Goal: Information Seeking & Learning: Compare options

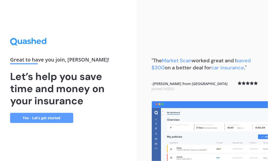
click at [47, 117] on link "Yes - Let’s get started" at bounding box center [41, 118] width 63 height 10
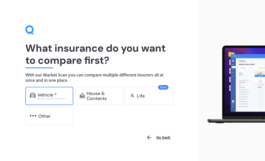
click at [54, 94] on div "Vehicle *" at bounding box center [46, 94] width 19 height 5
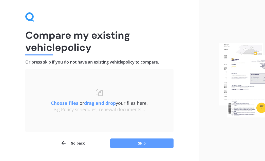
scroll to position [12, 0]
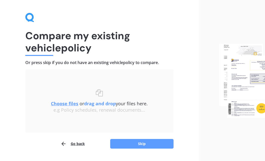
click at [75, 145] on button "Go back" at bounding box center [72, 144] width 24 height 10
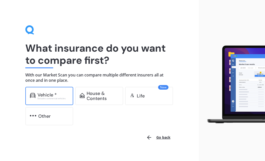
click at [57, 94] on div "Vehicle *" at bounding box center [52, 94] width 31 height 5
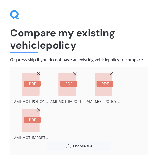
scroll to position [20, 0]
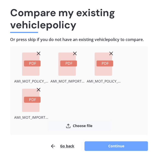
click at [115, 146] on button "Continue" at bounding box center [115, 146] width 63 height 10
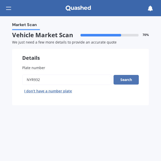
click at [134, 82] on button "Search" at bounding box center [126, 80] width 25 height 10
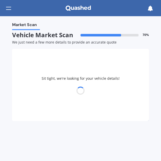
select select "TOYOTA"
select select "AQUA"
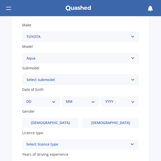
scroll to position [97, 0]
click at [132, 81] on select "Select submodel (All Other) Hatchback Hybrid" at bounding box center [80, 80] width 117 height 10
select select "HYBRID"
click at [22, 75] on select "Select submodel (All Other) Hatchback Hybrid" at bounding box center [80, 80] width 117 height 10
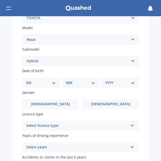
scroll to position [120, 0]
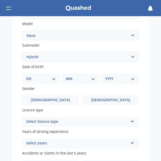
click at [53, 81] on select "DD 01 02 03 04 05 06 07 08 09 10 11 12 13 14 15 16 17 18 19 20 21 22 23 24 25 2…" at bounding box center [41, 79] width 30 height 6
click at [30, 76] on select "DD 01 02 03 04 05 06 07 08 09 10 11 12 13 14 15 16 17 18 19 20 21 22 23 24 25 2…" at bounding box center [41, 79] width 30 height 6
click at [55, 80] on select "DD 01 02 03 04 05 06 07 08 09 10 11 12 13 14 15 16 17 18 19 20 21 22 23 24 25 2…" at bounding box center [44, 79] width 28 height 6
select select "04"
click at [30, 76] on select "DD 01 02 03 04 05 06 07 08 09 10 11 12 13 14 15 16 17 18 19 20 21 22 23 24 25 2…" at bounding box center [44, 79] width 28 height 6
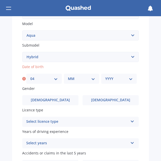
click at [92, 78] on select "MM 01 02 03 04 05 06 07 08 09 10 11 12" at bounding box center [82, 79] width 28 height 6
select select "06"
click at [68, 76] on select "MM 01 02 03 04 05 06 07 08 09 10 11 12" at bounding box center [82, 79] width 28 height 6
click at [129, 79] on select "YYYY 2025 2024 2023 2022 2021 2020 2019 2018 2017 2016 2015 2014 2013 2012 2011…" at bounding box center [119, 79] width 28 height 6
select select "1991"
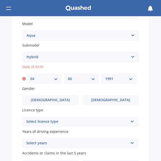
click at [105, 76] on select "YYYY 2025 2024 2023 2022 2021 2020 2019 2018 2017 2016 2015 2014 2013 2012 2011…" at bounding box center [119, 79] width 28 height 6
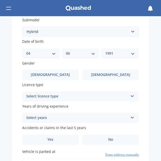
scroll to position [147, 0]
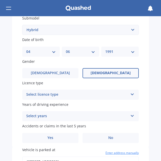
click at [118, 75] on label "[DEMOGRAPHIC_DATA]" at bounding box center [111, 73] width 56 height 10
click at [0, 0] on input "[DEMOGRAPHIC_DATA]" at bounding box center [0, 0] width 0 height 0
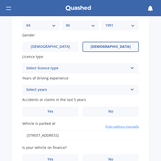
scroll to position [174, 0]
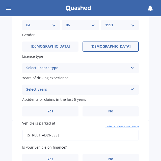
click at [131, 68] on icon at bounding box center [133, 67] width 4 height 4
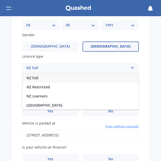
click at [117, 80] on div "NZ Full" at bounding box center [81, 77] width 116 height 9
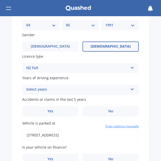
click at [131, 90] on icon at bounding box center [133, 89] width 4 height 4
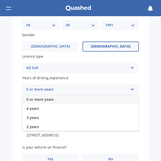
click at [115, 100] on div "5 or more years" at bounding box center [81, 99] width 116 height 9
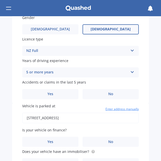
scroll to position [191, 0]
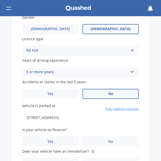
click at [109, 96] on span "No" at bounding box center [111, 94] width 5 height 4
click at [0, 0] on input "No" at bounding box center [0, 0] width 0 height 0
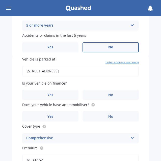
scroll to position [238, 0]
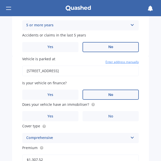
click at [109, 96] on span "No" at bounding box center [111, 95] width 5 height 4
click at [0, 0] on input "No" at bounding box center [0, 0] width 0 height 0
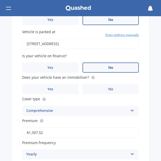
scroll to position [267, 0]
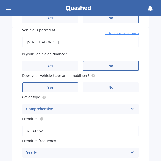
click at [63, 88] on label "Yes" at bounding box center [50, 87] width 56 height 10
click at [0, 0] on input "Yes" at bounding box center [0, 0] width 0 height 0
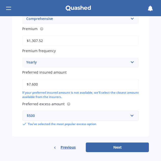
scroll to position [360, 0]
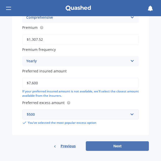
click at [121, 146] on button "Next" at bounding box center [117, 146] width 63 height 10
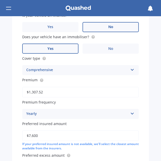
scroll to position [279, 0]
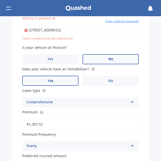
type input "[STREET_ADDRESS]"
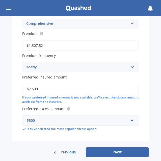
scroll to position [360, 0]
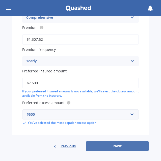
click at [118, 148] on button "Next" at bounding box center [117, 146] width 63 height 10
select select "04"
select select "06"
select select "1991"
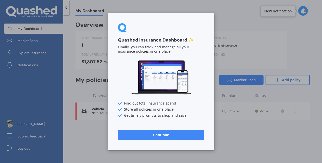
click at [194, 133] on button "Continue" at bounding box center [161, 135] width 86 height 10
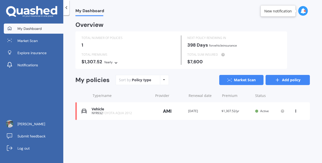
click at [298, 81] on link "Add policy" at bounding box center [287, 80] width 44 height 10
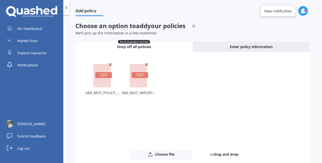
scroll to position [31, 0]
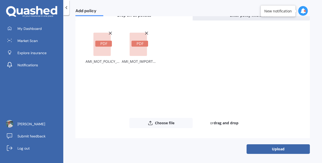
click at [145, 33] on icon at bounding box center [146, 33] width 5 height 5
click at [108, 32] on icon at bounding box center [110, 33] width 5 height 5
click at [258, 149] on button "Upload" at bounding box center [277, 149] width 63 height 10
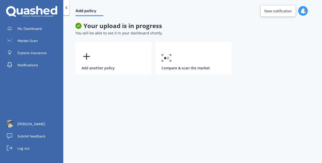
scroll to position [0, 0]
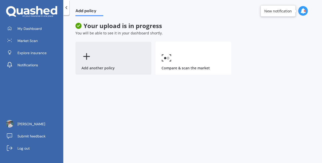
click at [86, 54] on icon at bounding box center [86, 56] width 10 height 10
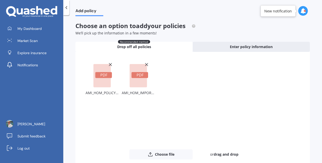
scroll to position [31, 0]
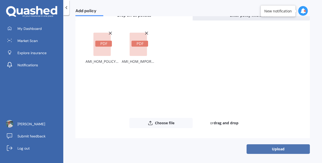
click at [277, 150] on button "Upload" at bounding box center [277, 149] width 63 height 10
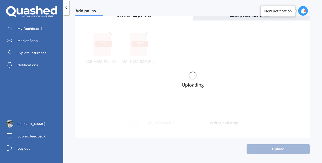
scroll to position [0, 0]
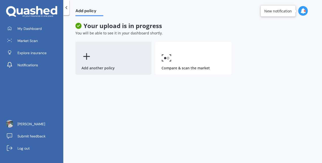
click at [84, 52] on icon at bounding box center [86, 56] width 10 height 10
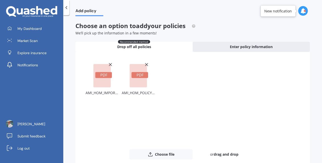
scroll to position [31, 0]
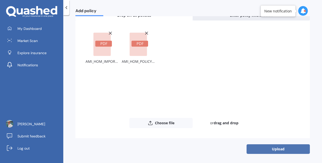
click at [263, 148] on button "Upload" at bounding box center [277, 149] width 63 height 10
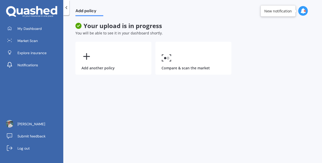
scroll to position [0, 0]
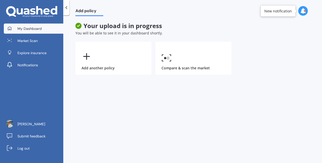
click at [32, 30] on span "My Dashboard" at bounding box center [29, 28] width 24 height 5
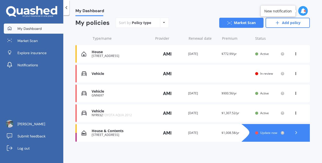
scroll to position [57, 0]
click at [98, 91] on div "Vehicle" at bounding box center [121, 92] width 59 height 4
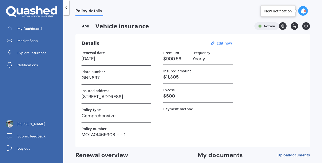
scroll to position [50, 0]
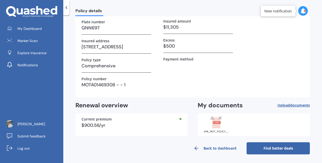
click at [277, 146] on link "Find better deals" at bounding box center [277, 148] width 63 height 12
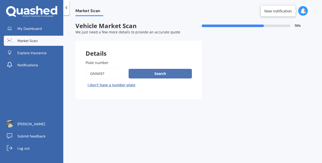
click at [169, 74] on button "Search" at bounding box center [160, 74] width 63 height 10
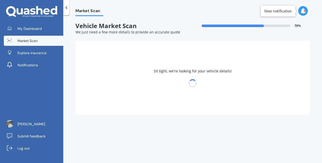
select select "NISSAN"
select select "NAVARA"
select select "04"
select select "06"
select select "1991"
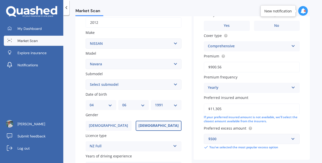
scroll to position [82, 0]
click at [174, 82] on select "Select submodel (All other models) 2.5 4WD Diesel Turbo 2.5 4WD MT Diesel Turbo…" at bounding box center [134, 84] width 96 height 10
select select "ST-X DIESEL TURBO"
click at [86, 79] on select "Select submodel (All other models) 2.5 4WD Diesel Turbo 2.5 4WD MT Diesel Turbo…" at bounding box center [134, 84] width 96 height 10
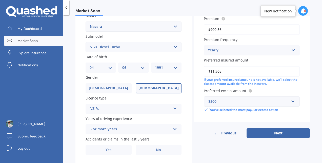
scroll to position [136, 0]
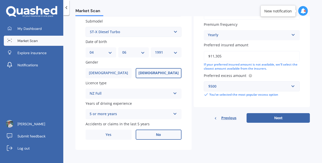
click at [151, 132] on label "No" at bounding box center [159, 135] width 46 height 10
click at [0, 0] on input "No" at bounding box center [0, 0] width 0 height 0
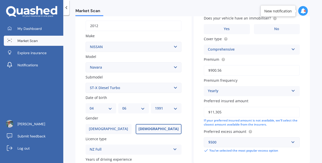
scroll to position [78, 0]
click at [213, 113] on input "$11,305" at bounding box center [252, 112] width 96 height 11
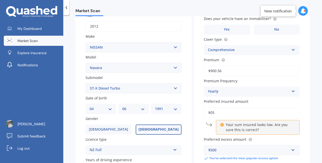
type input "$5"
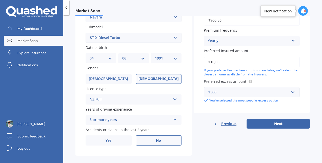
scroll to position [129, 0]
type input "$10,000"
click at [272, 123] on button "Next" at bounding box center [277, 124] width 63 height 10
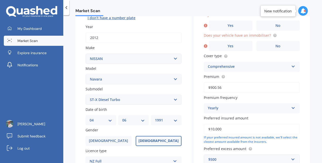
scroll to position [34, 0]
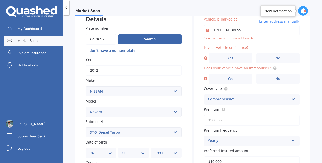
type input "[STREET_ADDRESS]"
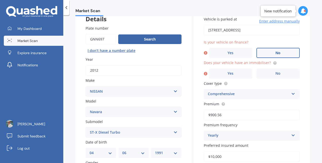
click at [269, 52] on label "No" at bounding box center [278, 53] width 44 height 10
click at [0, 0] on input "No" at bounding box center [0, 0] width 0 height 0
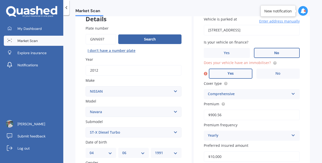
click at [233, 73] on label "Yes" at bounding box center [231, 74] width 44 height 10
click at [0, 0] on input "Yes" at bounding box center [0, 0] width 0 height 0
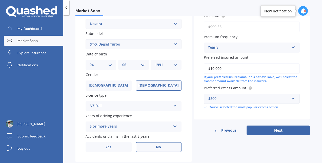
scroll to position [126, 0]
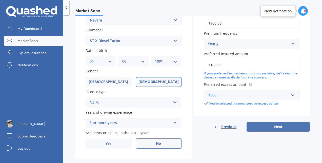
click at [276, 128] on button "Next" at bounding box center [277, 127] width 63 height 10
select select "04"
select select "06"
select select "1991"
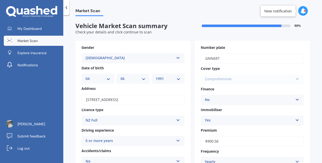
scroll to position [140, 0]
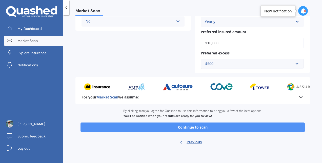
click at [212, 127] on button "Continue to scan" at bounding box center [192, 127] width 224 height 10
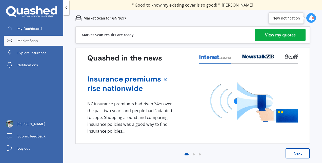
click at [272, 36] on div "View my quotes" at bounding box center [280, 35] width 31 height 12
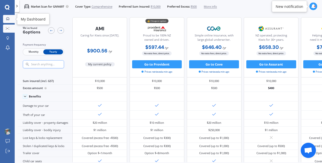
click at [8, 19] on icon at bounding box center [7, 18] width 3 height 3
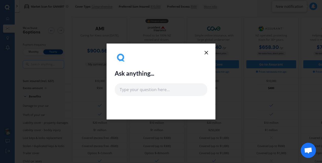
click at [206, 52] on icon at bounding box center [206, 53] width 6 height 6
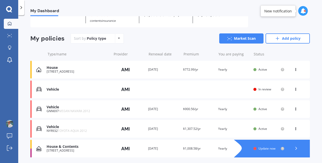
scroll to position [30, 0]
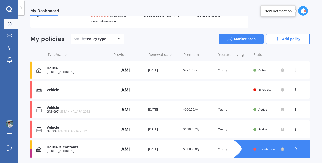
click at [71, 149] on div "[STREET_ADDRESS]" at bounding box center [78, 151] width 62 height 4
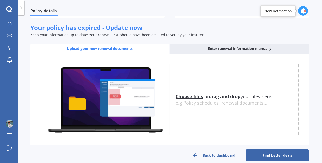
scroll to position [85, 0]
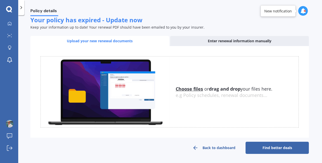
click at [262, 149] on link "Find better deals" at bounding box center [276, 148] width 63 height 12
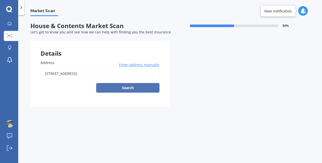
click at [142, 90] on button "Search" at bounding box center [127, 88] width 63 height 10
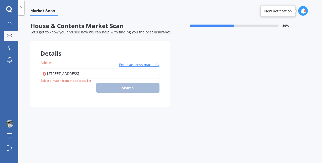
type input "[STREET_ADDRESS]"
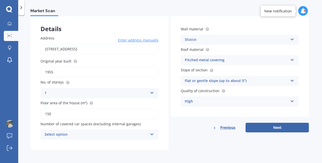
scroll to position [25, 0]
click at [151, 133] on icon at bounding box center [152, 134] width 4 height 4
click at [164, 119] on div "Address 84 College Street, Motueka 7120 Enter address manually Search Original …" at bounding box center [99, 87] width 138 height 124
click at [151, 134] on icon at bounding box center [152, 134] width 4 height 4
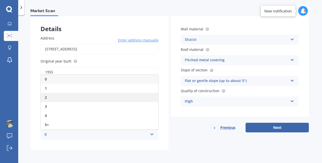
click at [109, 97] on div "2" at bounding box center [99, 97] width 117 height 9
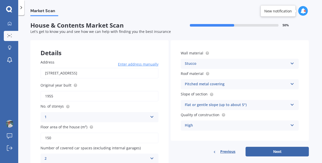
scroll to position [0, 0]
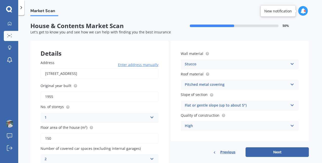
click at [290, 105] on icon at bounding box center [292, 104] width 4 height 4
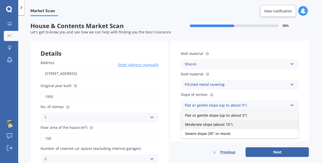
click at [272, 124] on div "Moderate slope (about 15°)" at bounding box center [239, 124] width 117 height 9
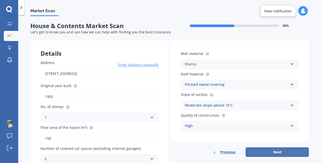
click at [276, 153] on button "Next" at bounding box center [276, 152] width 63 height 10
select select "04"
select select "06"
select select "1991"
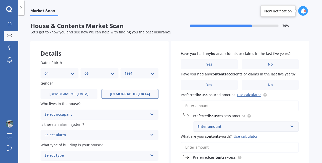
click at [73, 72] on select "DD 01 02 03 04 05 06 07 08 09 10 11 12 13 14 15 16 17 18 19 20 21 22 23 24 25 2…" at bounding box center [60, 74] width 30 height 6
select select "21"
click at [45, 71] on select "DD 01 02 03 04 05 06 07 08 09 10 11 12 13 14 15 16 17 18 19 20 21 22 23 24 25 2…" at bounding box center [60, 74] width 30 height 6
click at [109, 73] on select "MM 01 02 03 04 05 06 07 08 09 10 11 12" at bounding box center [99, 74] width 30 height 6
select select "10"
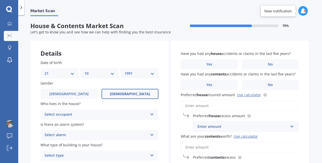
click at [84, 71] on select "MM 01 02 03 04 05 06 07 08 09 10 11 12" at bounding box center [99, 74] width 30 height 6
click at [138, 70] on div "YYYY 2009 2008 2007 2006 2005 2004 2003 2002 2001 2000 1999 1998 1997 1996 1995…" at bounding box center [139, 73] width 38 height 10
click at [139, 73] on select "YYYY 2009 2008 2007 2006 2005 2004 2003 2002 2001 2000 1999 1998 1997 1996 1995…" at bounding box center [139, 74] width 30 height 6
select select "1988"
click at [124, 71] on select "YYYY 2009 2008 2007 2006 2005 2004 2003 2002 2001 2000 1999 1998 1997 1996 1995…" at bounding box center [139, 74] width 30 height 6
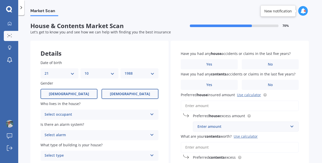
click at [81, 96] on label "[DEMOGRAPHIC_DATA]" at bounding box center [68, 94] width 57 height 10
click at [0, 0] on input "[DEMOGRAPHIC_DATA]" at bounding box center [0, 0] width 0 height 0
click at [132, 115] on div "Select occupant" at bounding box center [96, 115] width 103 height 6
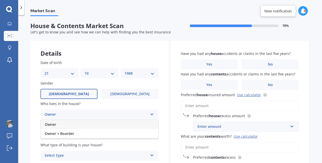
click at [122, 126] on div "Owner" at bounding box center [99, 124] width 117 height 9
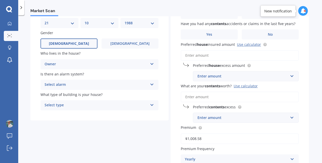
scroll to position [51, 0]
click at [151, 84] on icon at bounding box center [152, 83] width 4 height 4
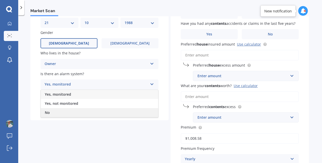
click at [127, 113] on div "No" at bounding box center [99, 112] width 117 height 9
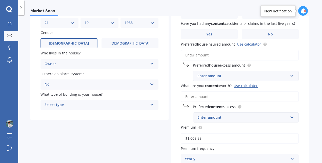
click at [152, 105] on icon at bounding box center [152, 104] width 4 height 4
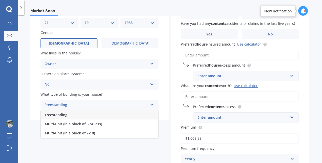
click at [141, 117] on div "Freestanding" at bounding box center [99, 114] width 117 height 9
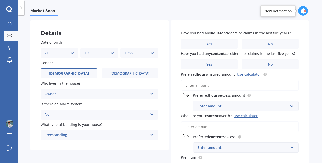
scroll to position [0, 0]
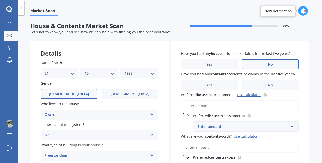
click at [255, 65] on label "No" at bounding box center [270, 64] width 57 height 10
click at [0, 0] on input "No" at bounding box center [0, 0] width 0 height 0
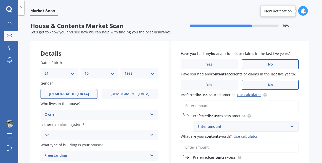
click at [257, 85] on label "No" at bounding box center [270, 85] width 57 height 10
click at [0, 0] on input "No" at bounding box center [0, 0] width 0 height 0
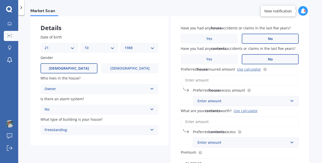
scroll to position [26, 0]
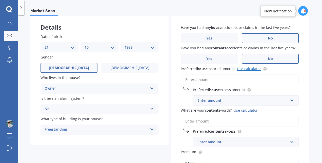
click at [252, 70] on link "Use calculator" at bounding box center [249, 68] width 24 height 5
click at [209, 82] on input "Preferred house insured amount Use calculator" at bounding box center [240, 79] width 118 height 11
paste input "$1,197,959"
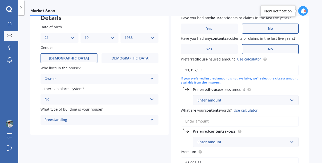
scroll to position [36, 0]
type input "$1,197,959"
click at [264, 100] on div "Enter amount" at bounding box center [242, 100] width 91 height 6
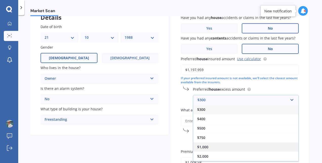
click at [227, 147] on div "$1,000" at bounding box center [245, 146] width 105 height 9
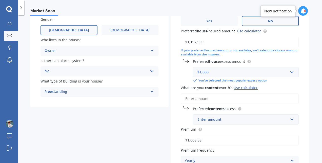
scroll to position [65, 0]
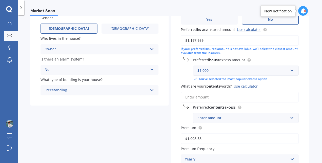
click at [203, 97] on input "What are your contents worth? Use calculator" at bounding box center [240, 97] width 118 height 11
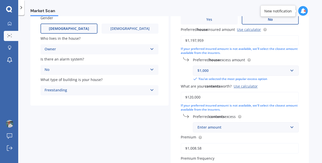
type input "$120,000"
click at [272, 129] on div "Enter amount" at bounding box center [242, 127] width 91 height 6
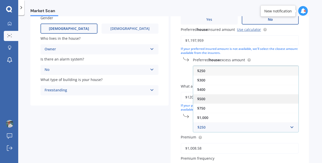
click at [238, 99] on div "$500" at bounding box center [245, 98] width 105 height 9
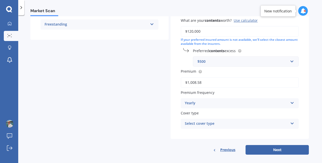
scroll to position [132, 0]
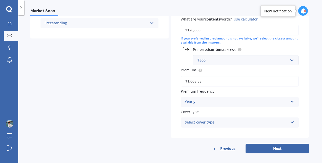
click at [290, 102] on icon at bounding box center [292, 101] width 4 height 4
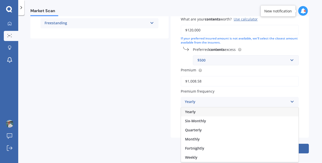
click at [262, 110] on div "Yearly" at bounding box center [239, 111] width 117 height 9
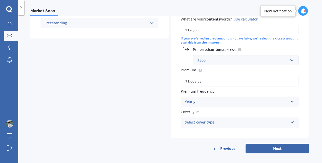
click at [293, 121] on div "Select cover type Multi-Policy House and Contents" at bounding box center [240, 122] width 118 height 10
click at [304, 131] on div "Have you had any house accidents or claims in the last five years? Yes No Have …" at bounding box center [240, 22] width 138 height 229
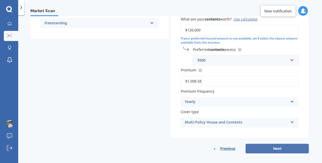
click at [280, 151] on button "Next" at bounding box center [276, 149] width 63 height 10
select select "21"
select select "10"
select select "1988"
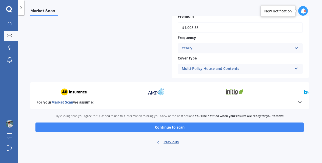
scroll to position [239, 0]
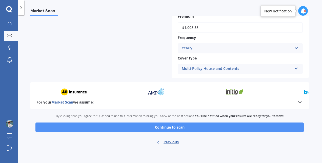
click at [194, 126] on button "Continue to scan" at bounding box center [169, 127] width 268 height 10
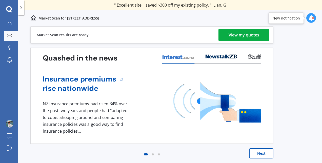
click at [251, 33] on div "View my quotes" at bounding box center [243, 35] width 31 height 12
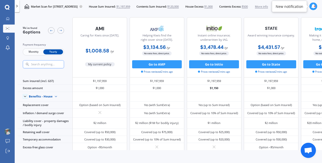
click at [130, 7] on span "$1,197,959" at bounding box center [123, 7] width 14 height 4
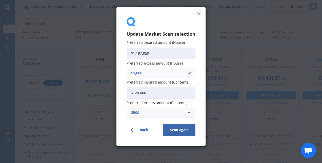
click at [149, 54] on input "$1,197,959" at bounding box center [160, 54] width 69 height 12
type input "$1,000,000"
click at [190, 73] on input "text" at bounding box center [159, 73] width 64 height 10
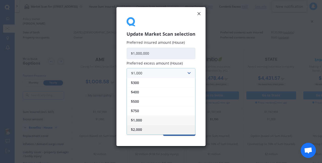
click at [167, 126] on div "$2,000" at bounding box center [161, 129] width 68 height 9
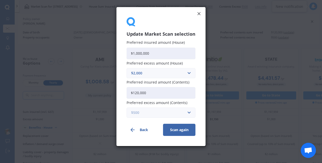
click at [188, 114] on input "text" at bounding box center [159, 113] width 64 height 10
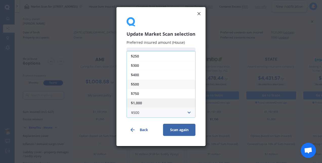
click at [153, 100] on div "$1,000" at bounding box center [161, 102] width 68 height 9
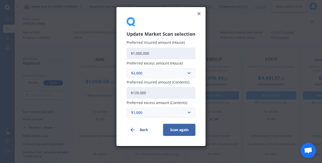
click at [181, 129] on button "Scan again" at bounding box center [179, 130] width 32 height 12
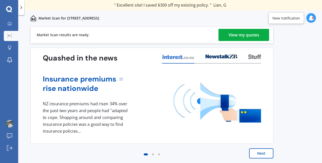
click at [236, 36] on div "View my quotes" at bounding box center [243, 35] width 31 height 12
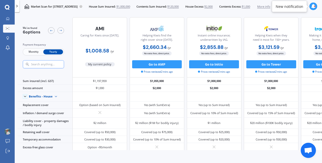
click at [35, 51] on span "Monthly" at bounding box center [34, 51] width 20 height 5
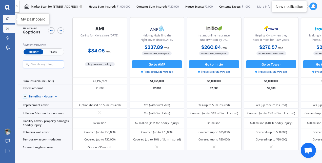
click at [7, 19] on icon at bounding box center [7, 18] width 3 height 3
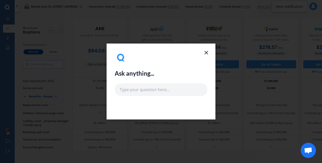
click at [205, 52] on icon at bounding box center [206, 53] width 6 height 6
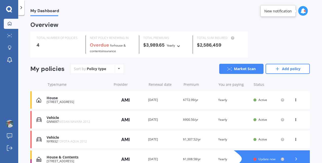
scroll to position [26, 0]
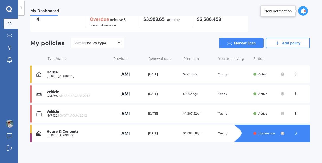
click at [295, 132] on polyline at bounding box center [295, 133] width 1 height 3
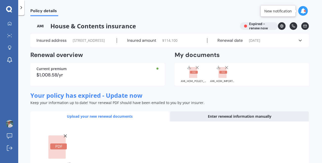
scroll to position [47, 0]
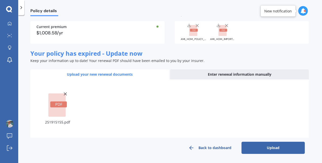
click at [268, 150] on button "Upload" at bounding box center [272, 148] width 63 height 12
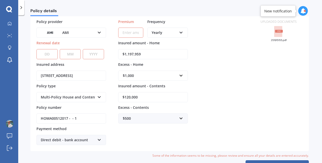
scroll to position [39, 0]
click at [54, 54] on select "DD 01 02 03 04 05 06 07 08 09 10 11 12 13 14 15 16 17 18 19 20 21 22 23 24 25 2…" at bounding box center [46, 54] width 21 height 10
select select "29"
click at [36, 49] on select "DD 01 02 03 04 05 06 07 08 09 10 11 12 13 14 15 16 17 18 19 20 21 22 23 24 25 2…" at bounding box center [46, 54] width 21 height 10
click at [74, 50] on select "MM 01 02 03 04 05 06 07 08 09 10 11 12" at bounding box center [70, 54] width 21 height 10
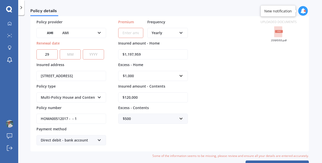
select select "11"
click at [60, 49] on select "MM 01 02 03 04 05 06 07 08 09 10 11 12" at bounding box center [70, 54] width 21 height 10
click at [98, 57] on select "YYYY 2027 2026 2025 2024 2023 2022 2021 2020 2019 2018 2017 2016 2015 2014 2013…" at bounding box center [93, 54] width 21 height 10
select select "2025"
click at [83, 49] on select "YYYY 2027 2026 2025 2024 2023 2022 2021 2020 2019 2018 2017 2016 2015 2014 2013…" at bounding box center [93, 54] width 21 height 10
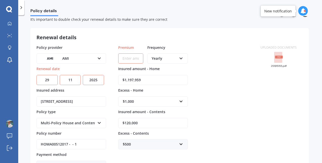
scroll to position [13, 0]
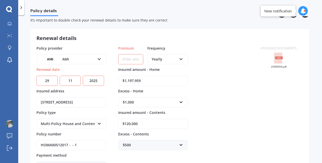
click at [127, 60] on input "Premium" at bounding box center [130, 59] width 25 height 10
paste input "$3,091.88"
type input "$3,091.88"
click at [184, 58] on div "Yearly Yearly Six-Monthly Quarterly Monthly Fortnightly Weekly" at bounding box center [167, 59] width 40 height 10
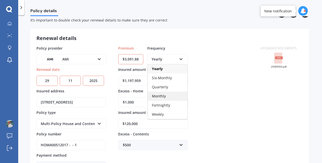
click at [174, 96] on div "Monthly" at bounding box center [167, 96] width 39 height 9
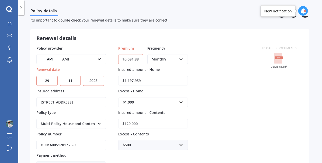
drag, startPoint x: 140, startPoint y: 80, endPoint x: 127, endPoint y: 80, distance: 13.2
click at [127, 80] on input "$1,197,959" at bounding box center [153, 81] width 70 height 10
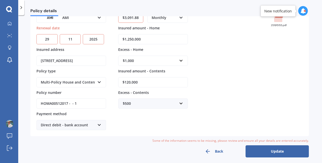
scroll to position [56, 0]
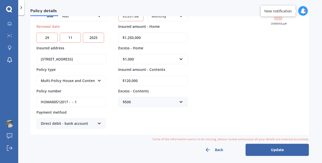
type input "$1,250,000"
click at [258, 149] on button "Update" at bounding box center [276, 150] width 63 height 12
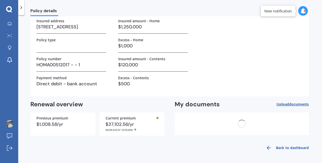
scroll to position [0, 0]
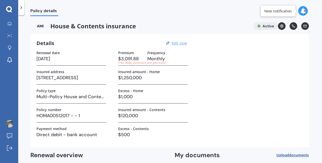
click at [175, 45] on u "Edit now" at bounding box center [179, 43] width 15 height 5
select select "29"
select select "11"
select select "2025"
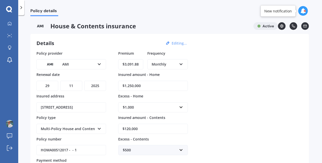
click at [175, 63] on div "Monthly" at bounding box center [164, 64] width 25 height 6
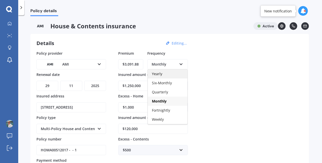
click at [173, 77] on div "Yearly" at bounding box center [167, 73] width 39 height 9
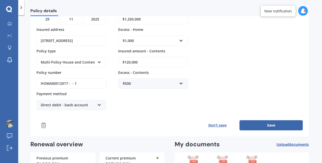
scroll to position [70, 0]
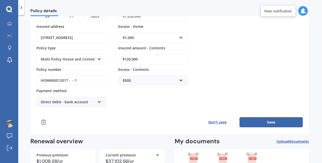
click at [258, 122] on button "Save" at bounding box center [270, 122] width 63 height 10
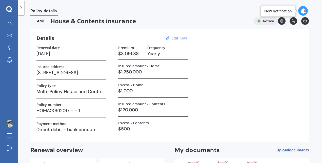
scroll to position [0, 0]
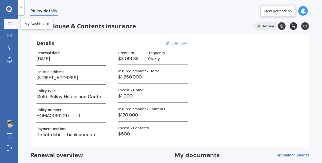
click at [11, 24] on icon at bounding box center [10, 24] width 4 height 4
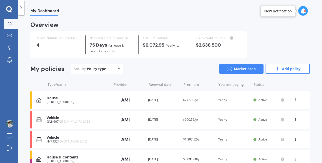
scroll to position [26, 0]
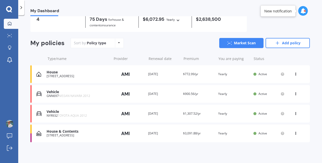
click at [296, 134] on div "View option View policy Delete" at bounding box center [295, 133] width 15 height 5
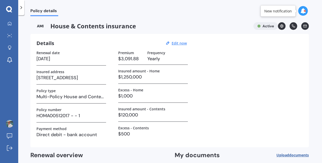
click at [22, 11] on div at bounding box center [21, 7] width 6 height 15
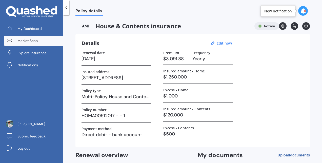
click at [28, 38] on span "Market Scan" at bounding box center [27, 40] width 20 height 5
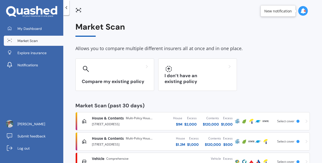
scroll to position [39, 0]
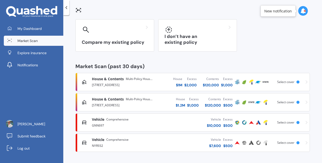
click at [305, 103] on icon at bounding box center [306, 102] width 2 height 4
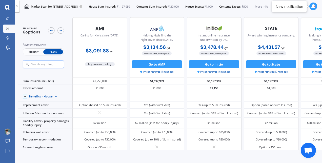
click at [35, 52] on span "Monthly" at bounding box center [34, 51] width 20 height 5
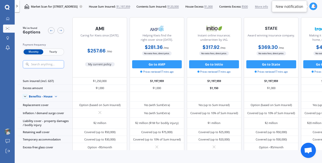
click at [130, 6] on span "$1,197,959" at bounding box center [123, 7] width 14 height 4
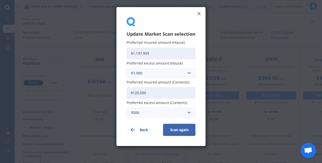
click at [183, 130] on button "Scan again" at bounding box center [179, 130] width 32 height 12
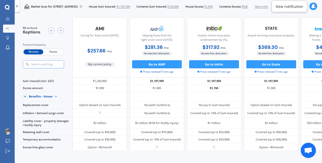
click at [130, 8] on span "$1,197,959" at bounding box center [123, 7] width 14 height 4
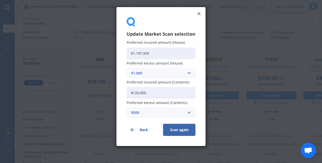
drag, startPoint x: 149, startPoint y: 54, endPoint x: 136, endPoint y: 54, distance: 12.9
click at [136, 54] on input "$1,197,959" at bounding box center [160, 54] width 69 height 12
type input "$1,250,000"
click at [190, 75] on input "text" at bounding box center [159, 73] width 64 height 10
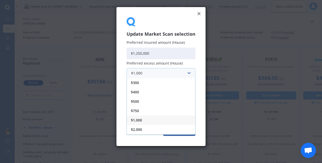
click at [167, 118] on div "$1,000" at bounding box center [161, 119] width 68 height 9
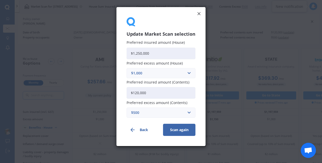
click at [174, 131] on button "Scan again" at bounding box center [179, 130] width 32 height 12
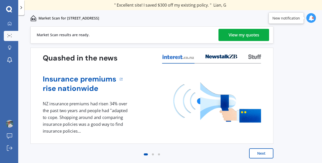
click at [235, 36] on div "View my quotes" at bounding box center [243, 35] width 31 height 12
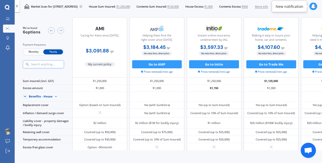
click at [35, 54] on span "Monthly" at bounding box center [34, 51] width 20 height 5
